Goal: Transaction & Acquisition: Purchase product/service

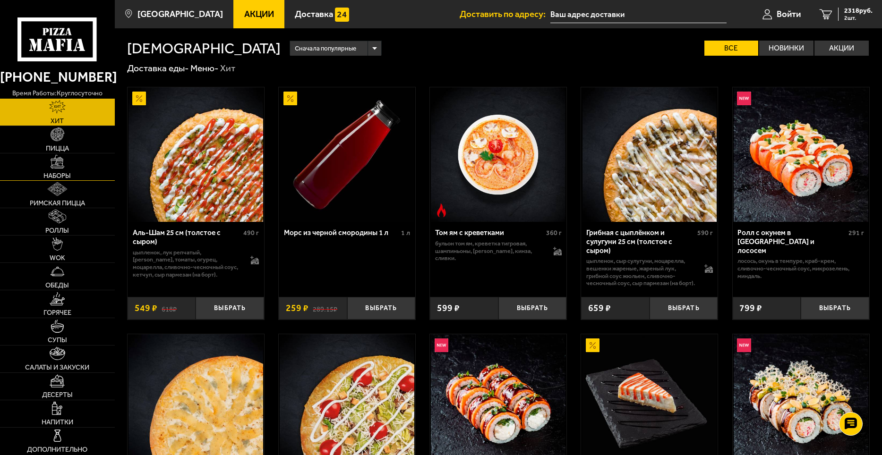
click at [65, 171] on link "Наборы" at bounding box center [57, 167] width 115 height 27
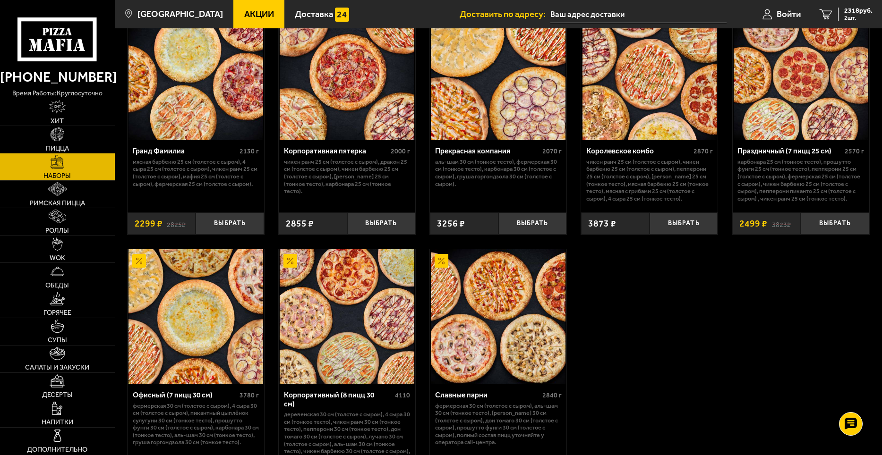
scroll to position [1323, 0]
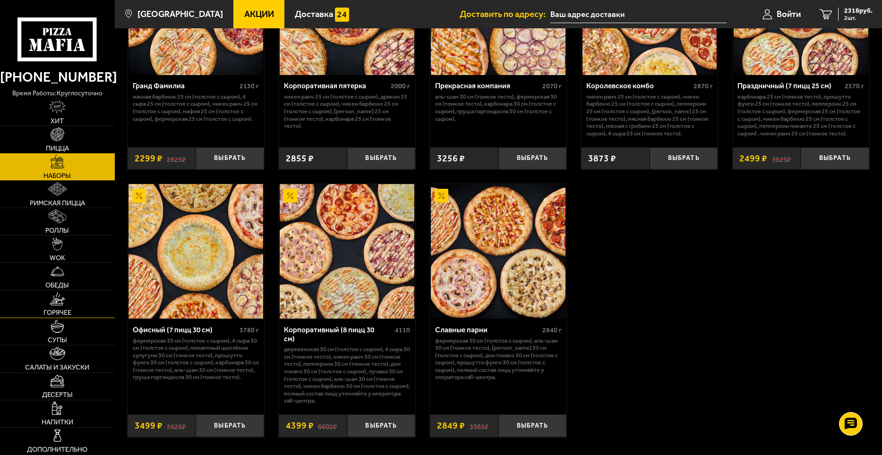
click at [60, 300] on img at bounding box center [57, 299] width 15 height 14
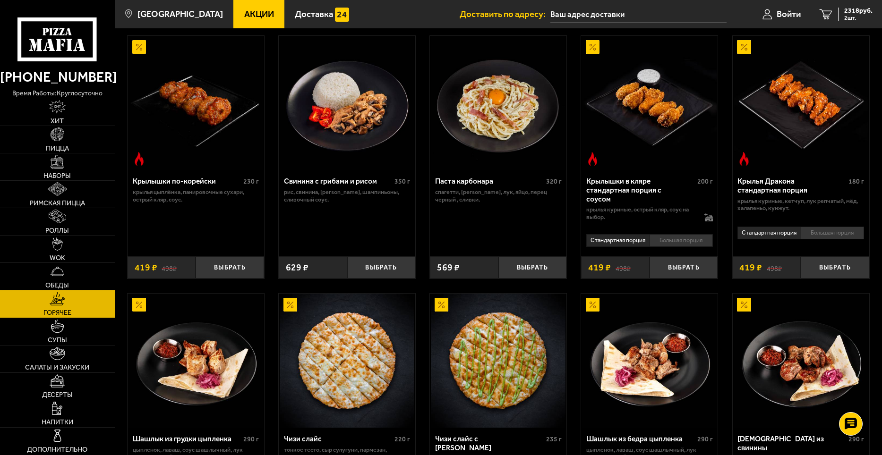
scroll to position [331, 0]
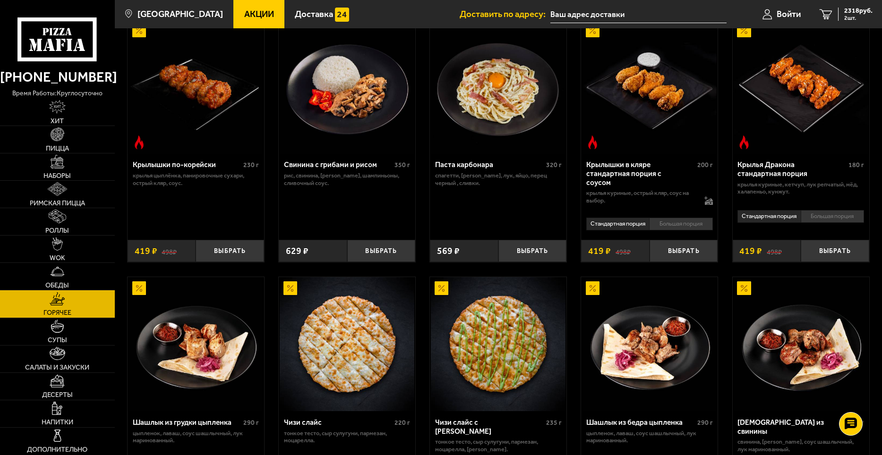
click at [837, 219] on li "Большая порция" at bounding box center [832, 216] width 63 height 13
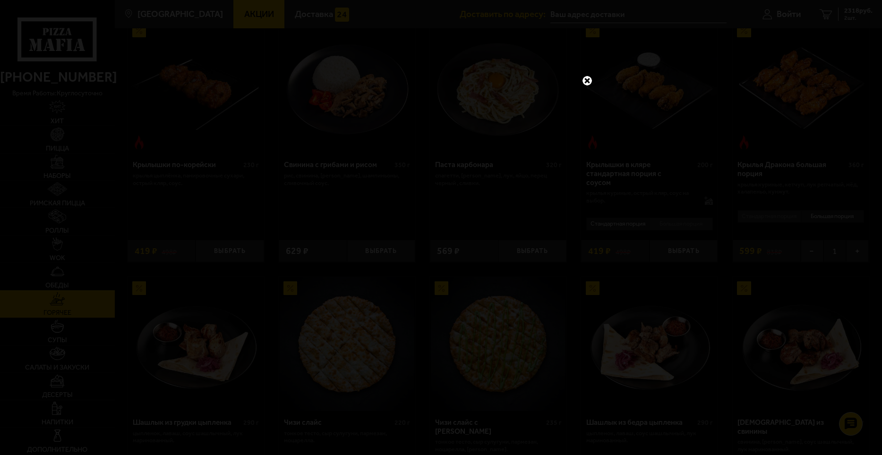
click at [586, 84] on link at bounding box center [587, 81] width 12 height 12
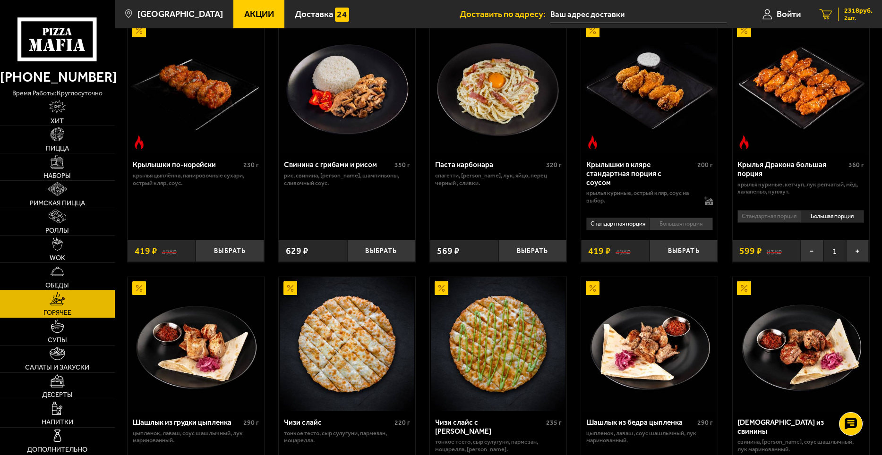
click at [856, 3] on link "2 2318 руб. 2 шт." at bounding box center [846, 14] width 72 height 28
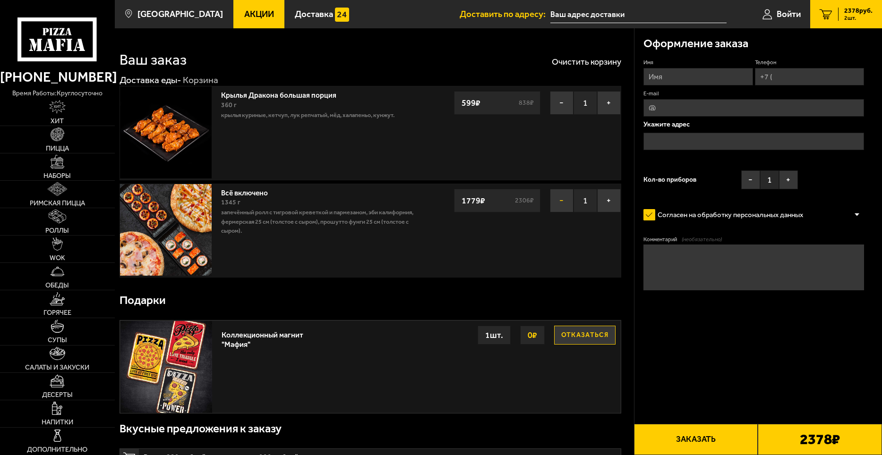
click at [564, 197] on button "−" at bounding box center [562, 201] width 24 height 24
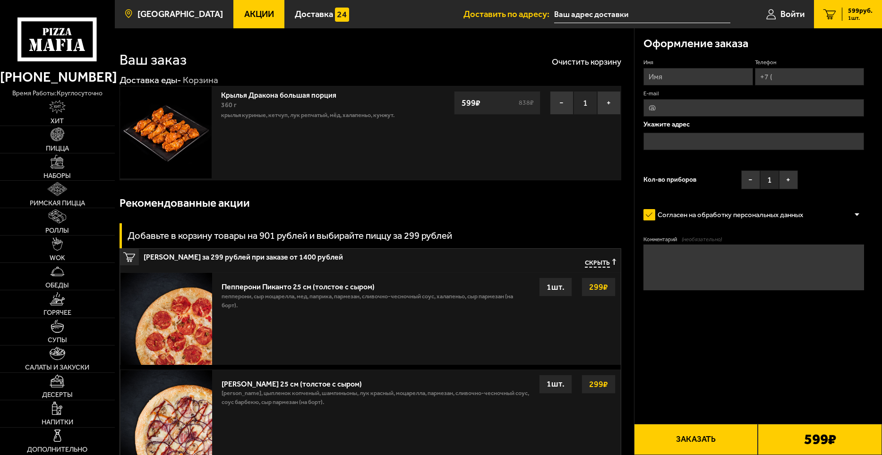
click at [196, 17] on link "[GEOGRAPHIC_DATA]" at bounding box center [174, 14] width 119 height 28
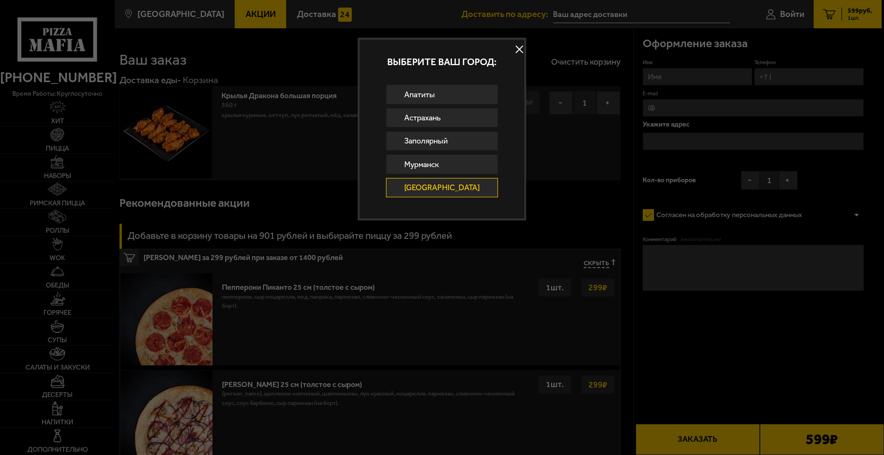
click at [516, 50] on button at bounding box center [520, 49] width 14 height 14
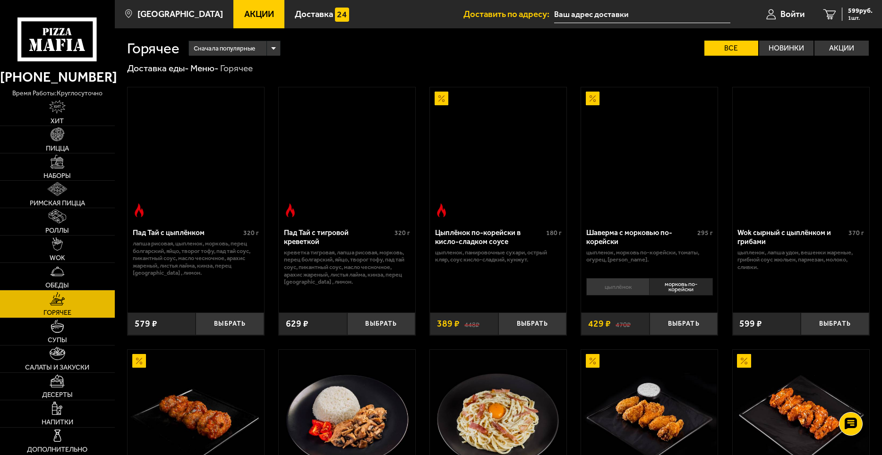
scroll to position [331, 0]
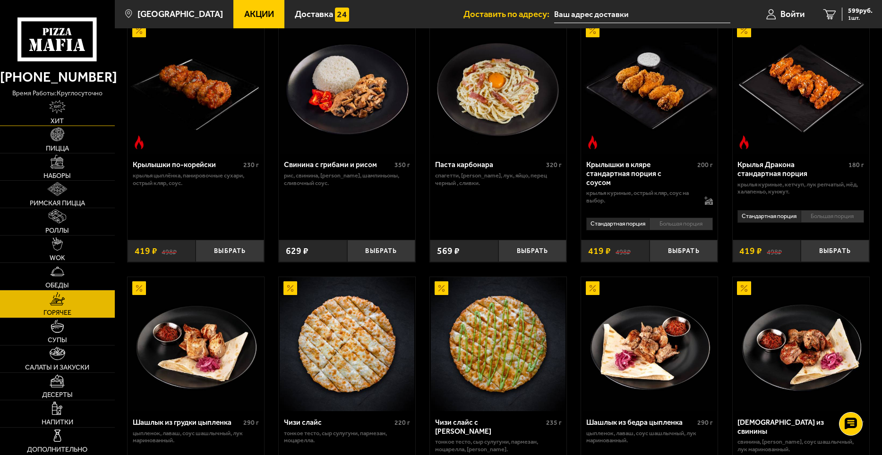
click at [56, 114] on img at bounding box center [57, 107] width 16 height 14
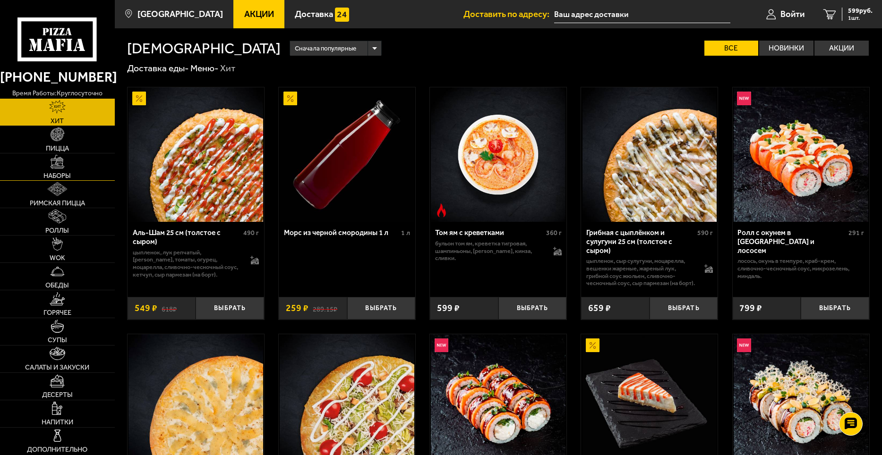
click at [63, 176] on span "Наборы" at bounding box center [56, 175] width 27 height 7
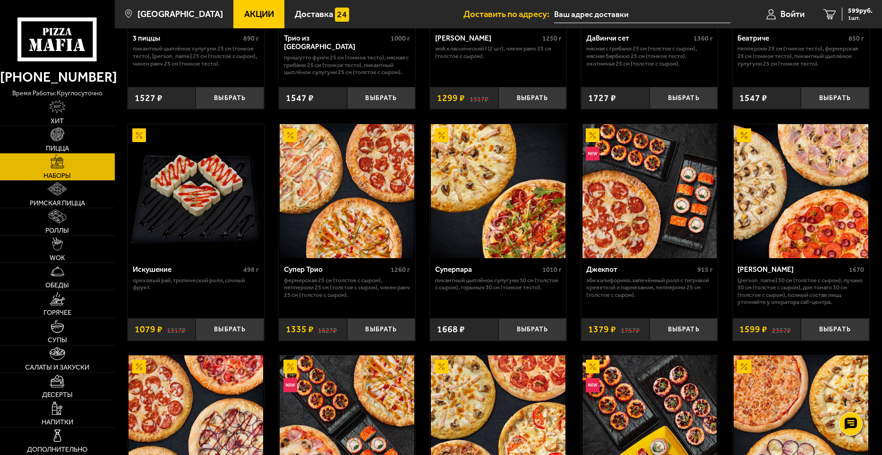
scroll to position [425, 0]
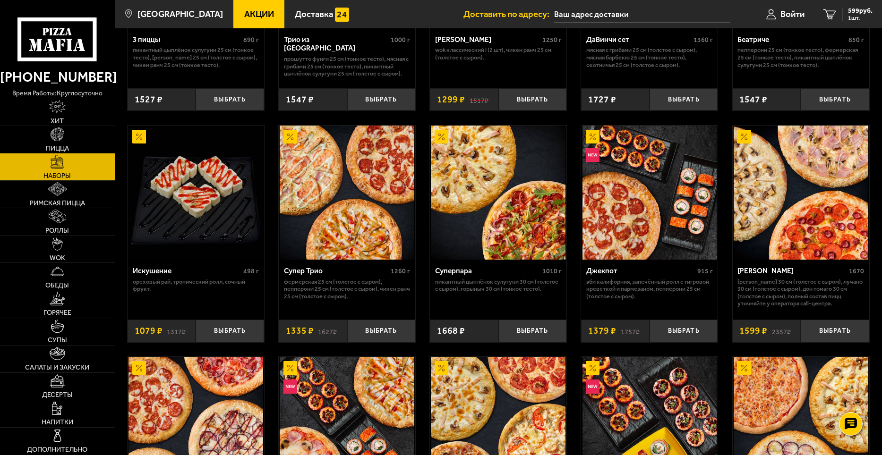
click at [654, 186] on img at bounding box center [649, 193] width 135 height 135
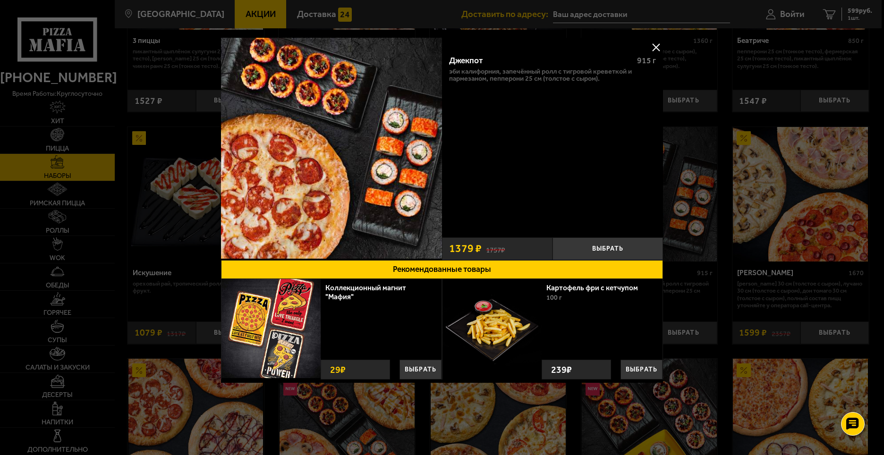
click at [662, 52] on button at bounding box center [656, 47] width 14 height 14
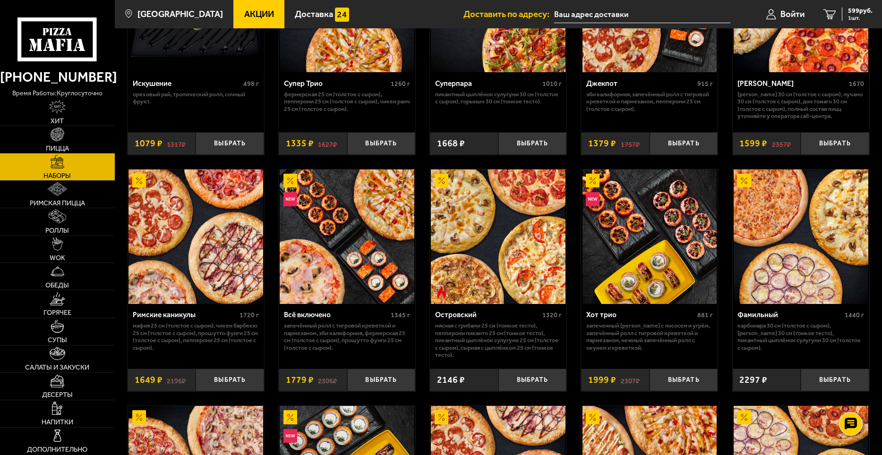
scroll to position [614, 0]
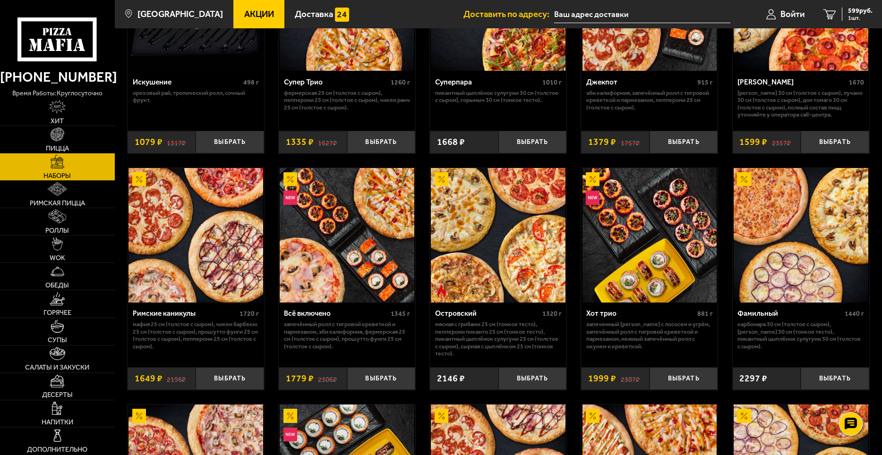
click at [312, 335] on p "Запечённый ролл с тигровой креветкой и пармезаном, Эби Калифорния, Фермерская 2…" at bounding box center [347, 335] width 127 height 29
click at [320, 315] on div "Всё включено" at bounding box center [336, 313] width 105 height 9
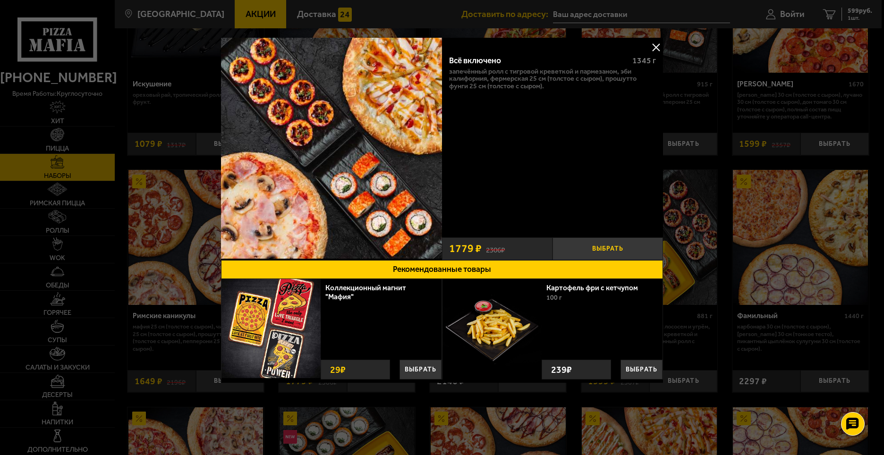
click at [608, 247] on button "Выбрать" at bounding box center [608, 249] width 111 height 23
click at [656, 45] on button at bounding box center [656, 47] width 14 height 14
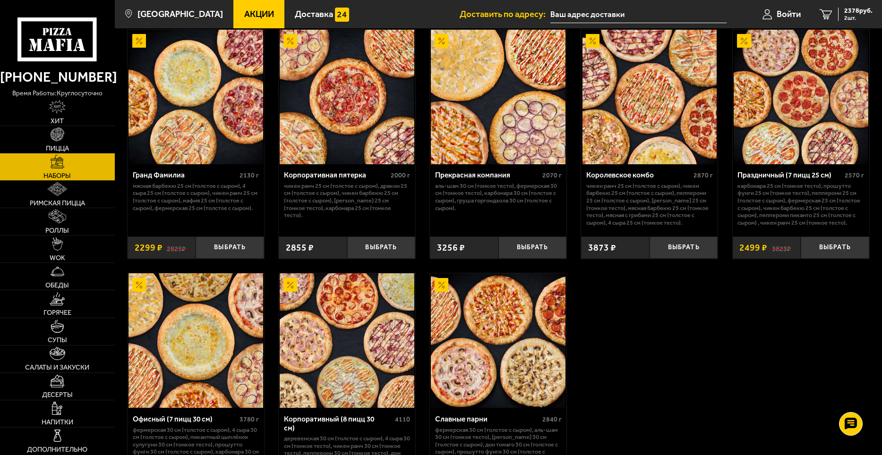
scroll to position [992, 0]
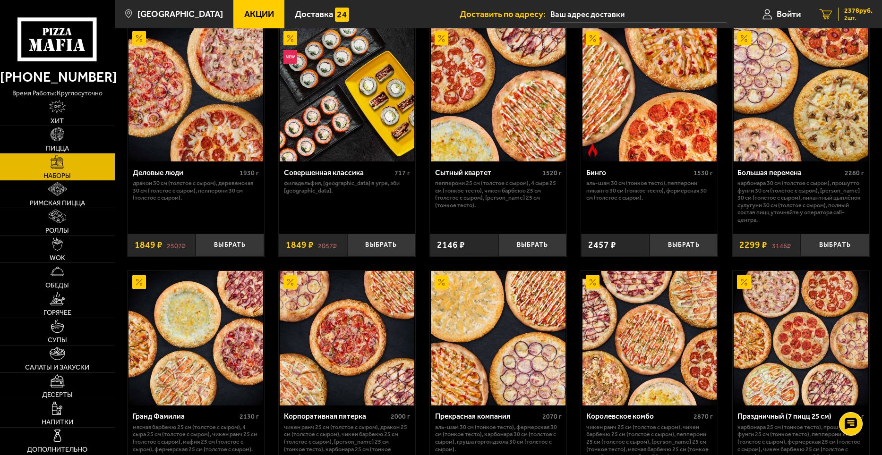
click at [853, 12] on span "2378 руб." at bounding box center [858, 11] width 28 height 7
